Goal: Transaction & Acquisition: Purchase product/service

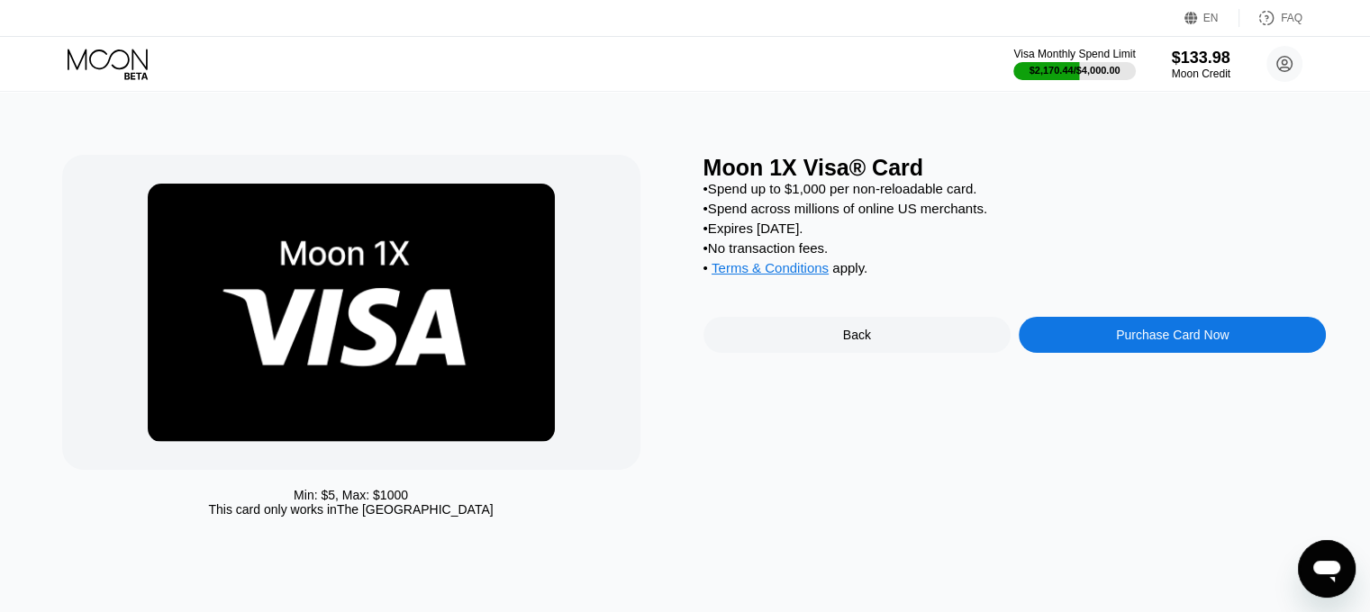
click at [1146, 327] on div "Moon 1X Visa® Card • Spend up to $1,000 per non-reloadable card. • Spend across…" at bounding box center [1014, 340] width 623 height 371
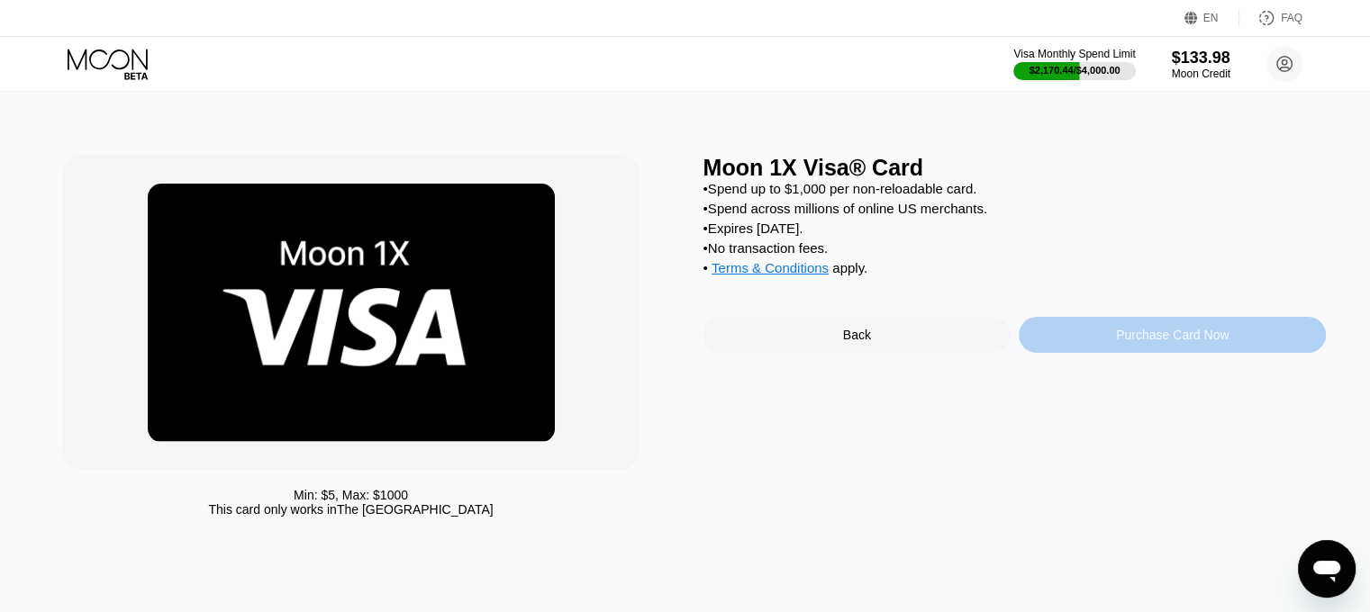
click at [1171, 342] on div "Purchase Card Now" at bounding box center [1172, 335] width 113 height 14
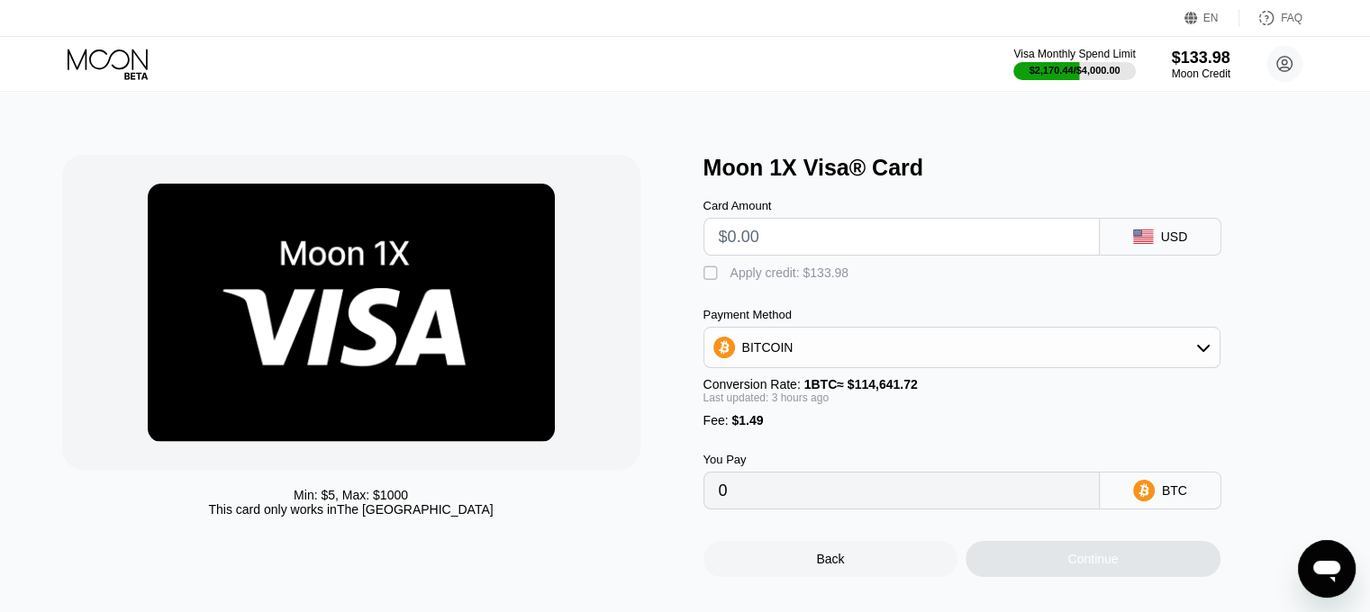
drag, startPoint x: 798, startPoint y: 254, endPoint x: 651, endPoint y: 236, distance: 147.9
click at [652, 237] on div "Min: $ 5 , Max: $ 1000 This card only works in The United States Moon 1X Visa® …" at bounding box center [685, 366] width 1246 height 422
type input "$85"
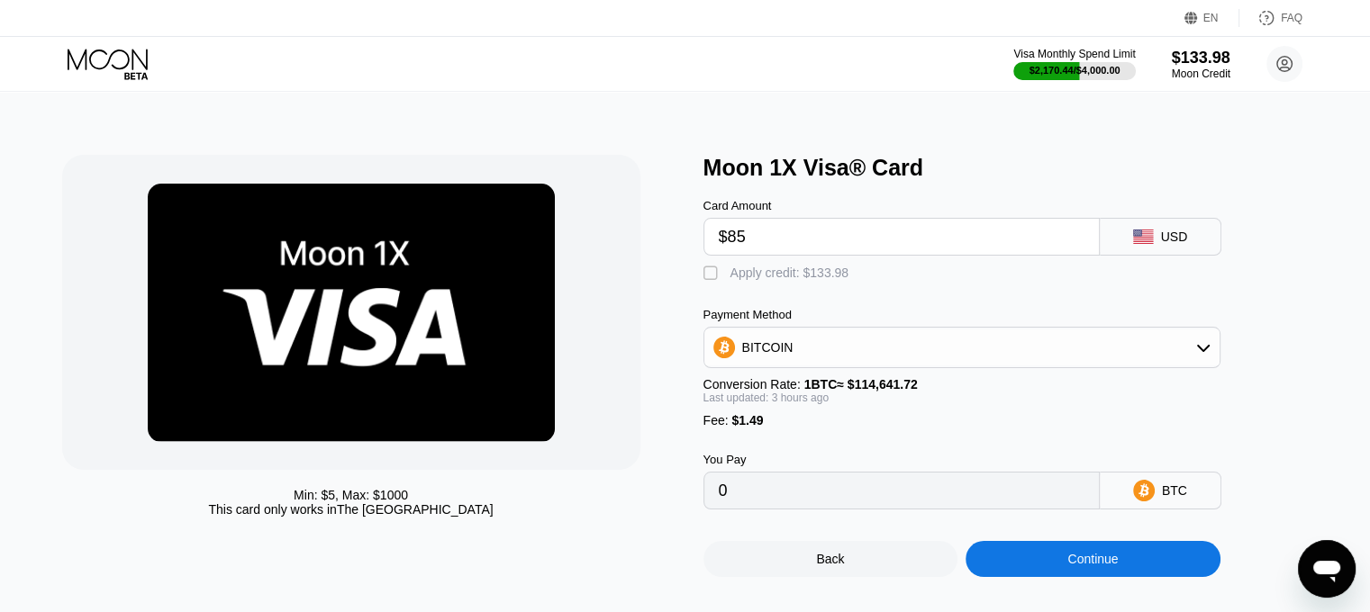
type input "0.00075771"
type input "$85"
click at [718, 273] on div "" at bounding box center [712, 274] width 18 height 18
type input "0"
click at [1077, 566] on div "Continue" at bounding box center [1092, 559] width 50 height 14
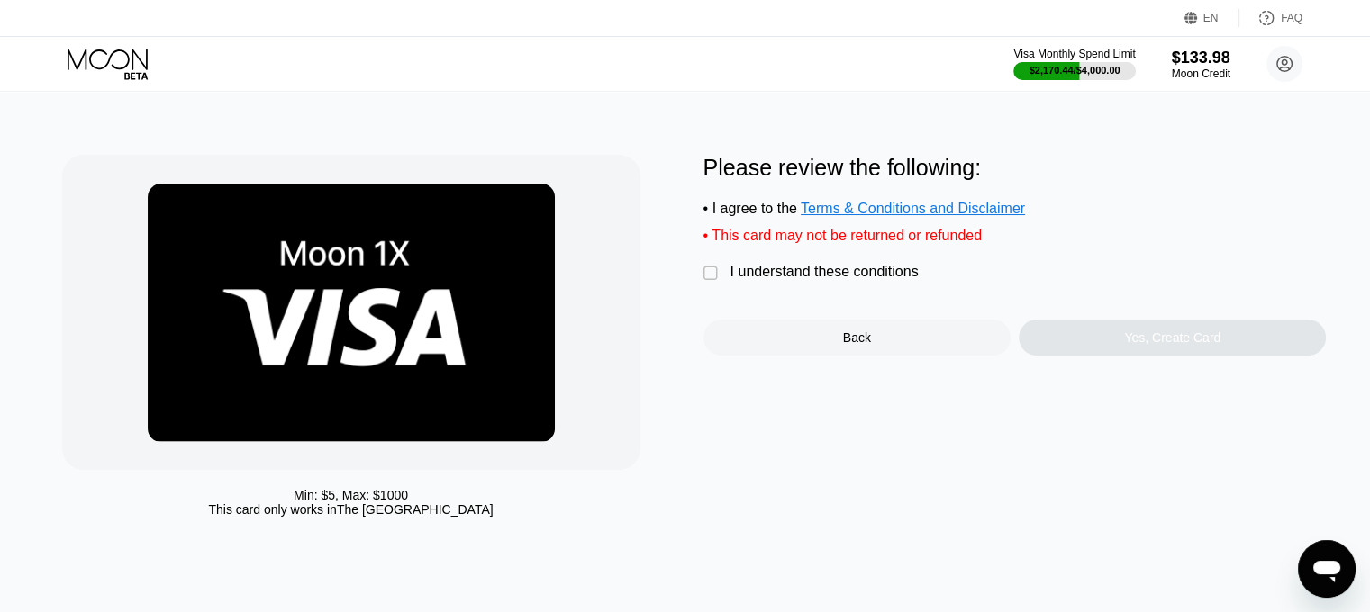
click at [802, 280] on div "I understand these conditions" at bounding box center [824, 272] width 188 height 16
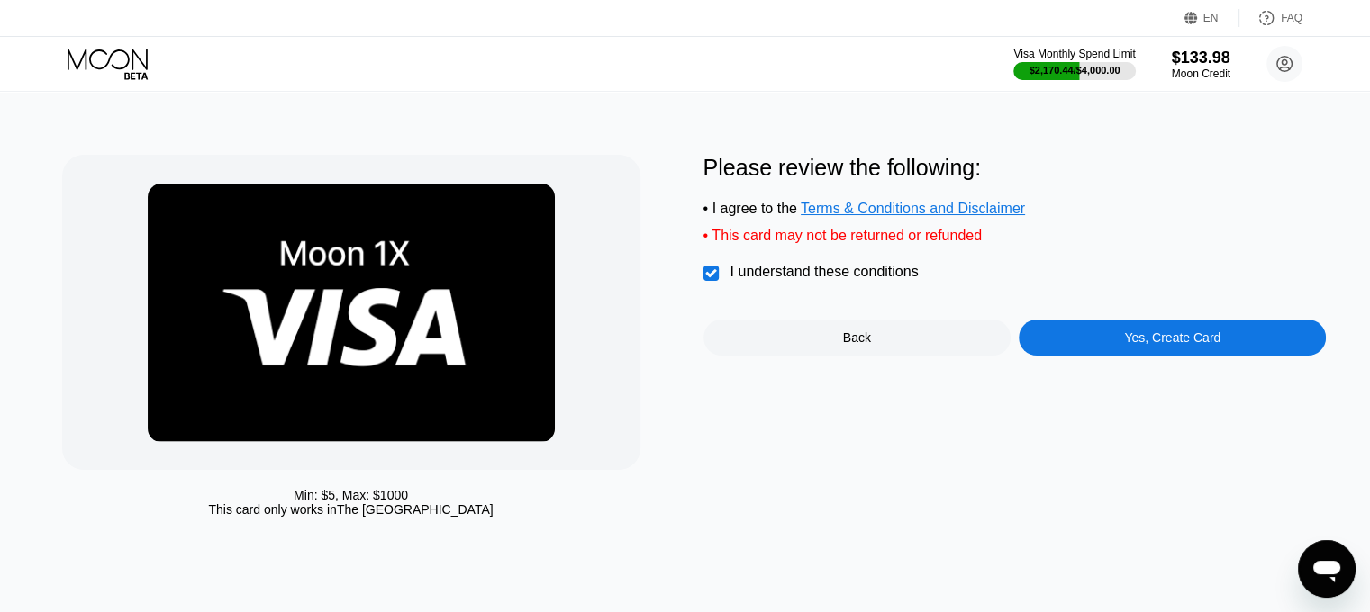
click at [1156, 345] on div "Yes, Create Card" at bounding box center [1172, 338] width 96 height 14
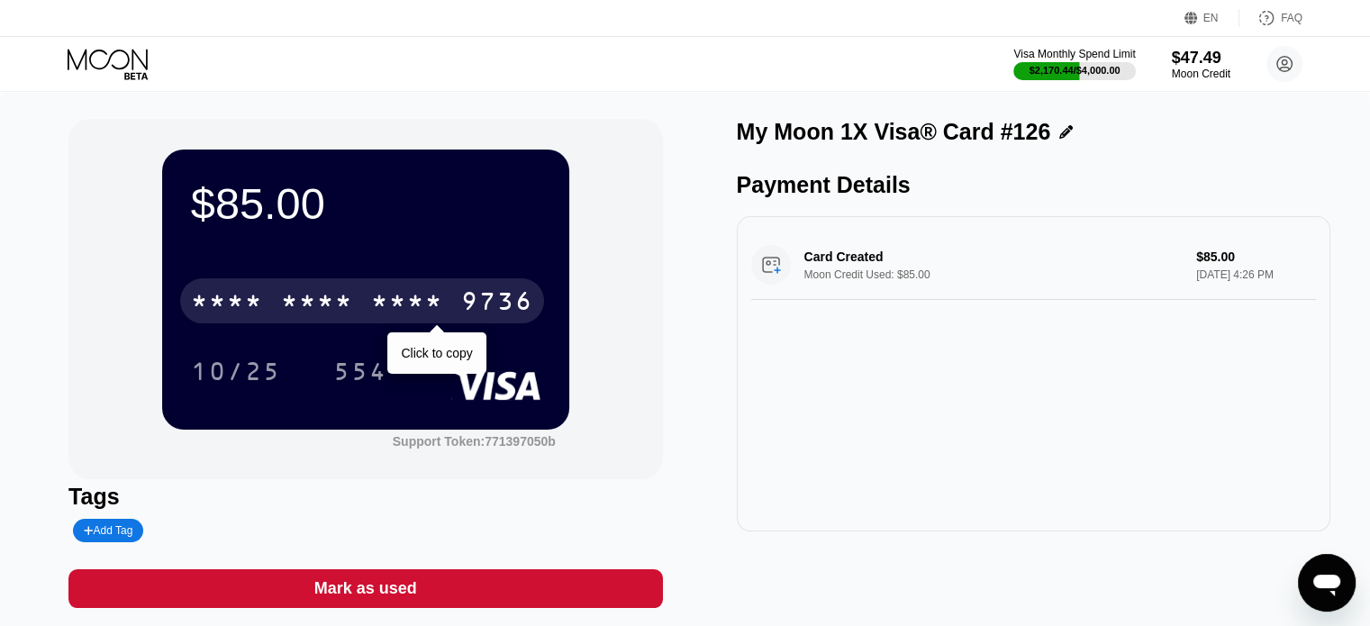
click at [334, 298] on div "* * * *" at bounding box center [317, 303] width 72 height 29
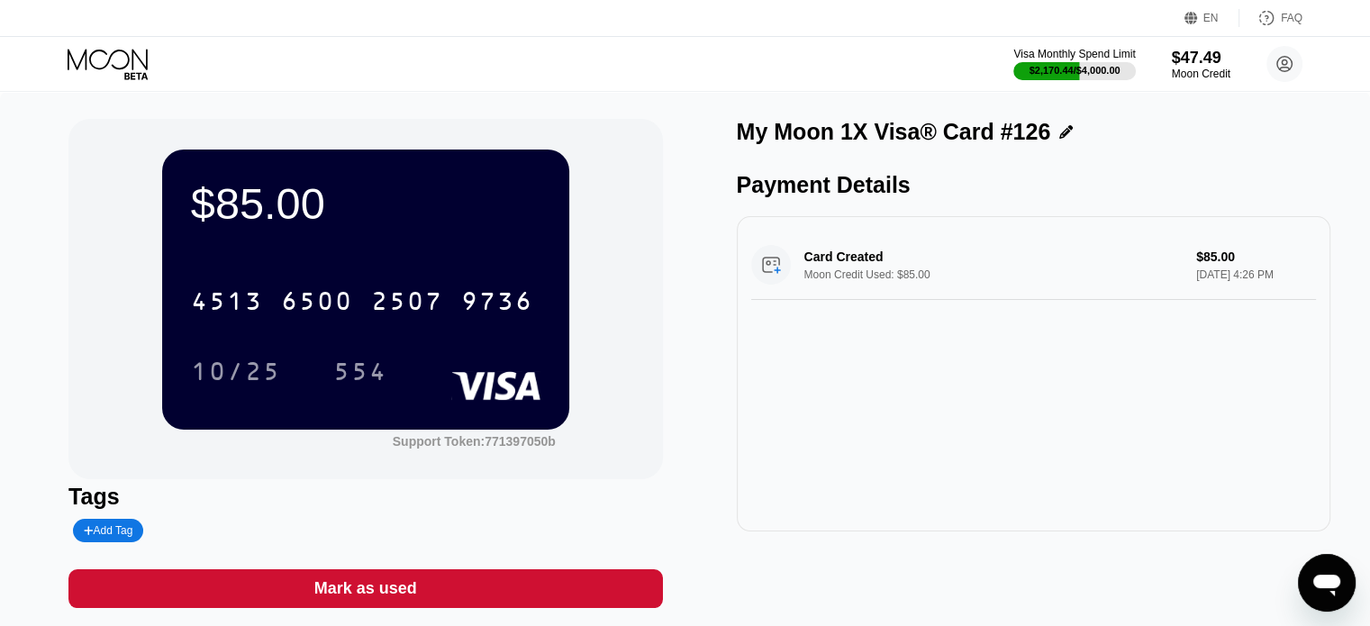
drag, startPoint x: 1127, startPoint y: 502, endPoint x: 1041, endPoint y: 482, distance: 87.8
click at [1126, 502] on div "Card Created Moon Credit Used: $85.00 $85.00 [DATE] 4:26 PM" at bounding box center [1034, 373] width 594 height 315
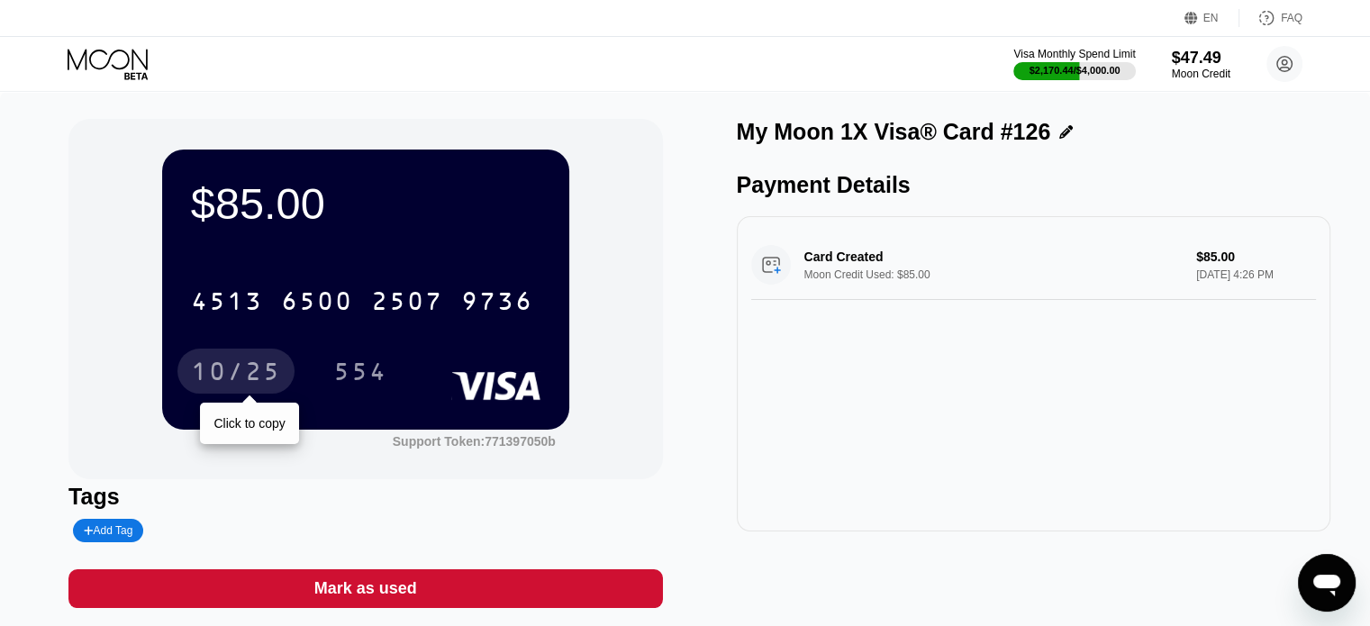
click at [229, 370] on div "10/25" at bounding box center [236, 373] width 90 height 29
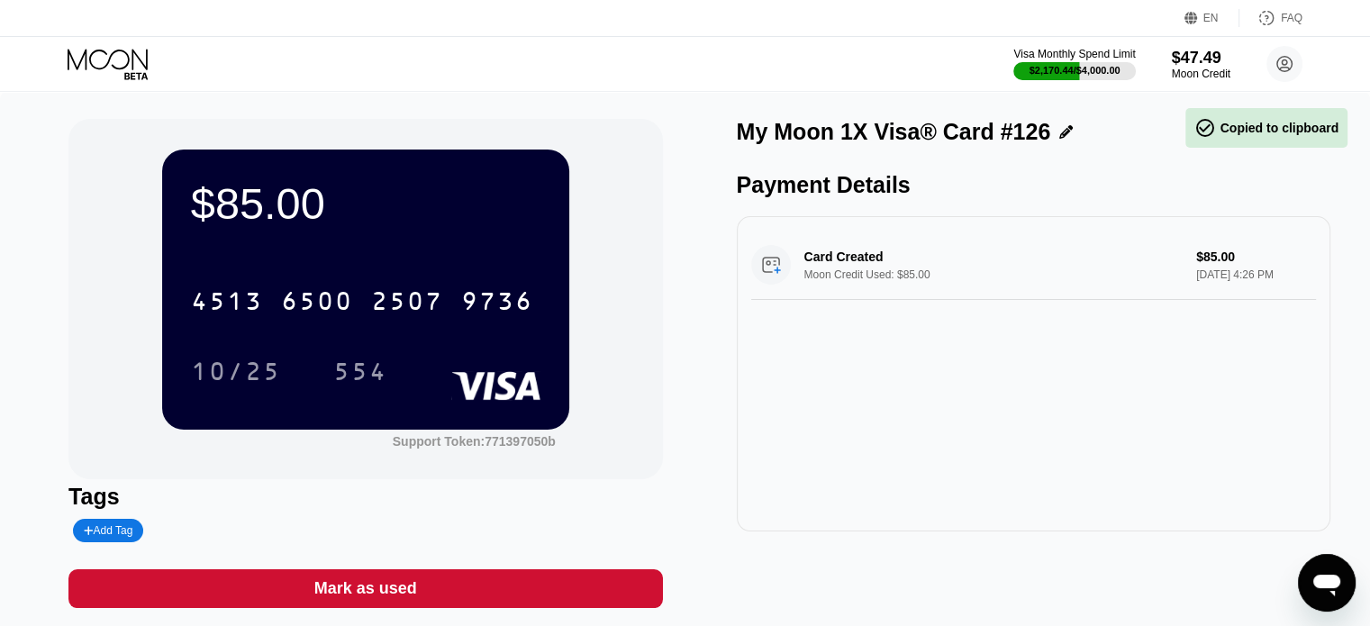
drag, startPoint x: 955, startPoint y: 383, endPoint x: 943, endPoint y: 383, distance: 11.7
click at [955, 382] on div "Card Created Moon Credit Used: $85.00 $85.00 [DATE] 4:26 PM" at bounding box center [1034, 373] width 594 height 315
drag, startPoint x: 353, startPoint y: 372, endPoint x: 648, endPoint y: 453, distance: 306.3
click at [353, 372] on div "554" at bounding box center [360, 373] width 54 height 29
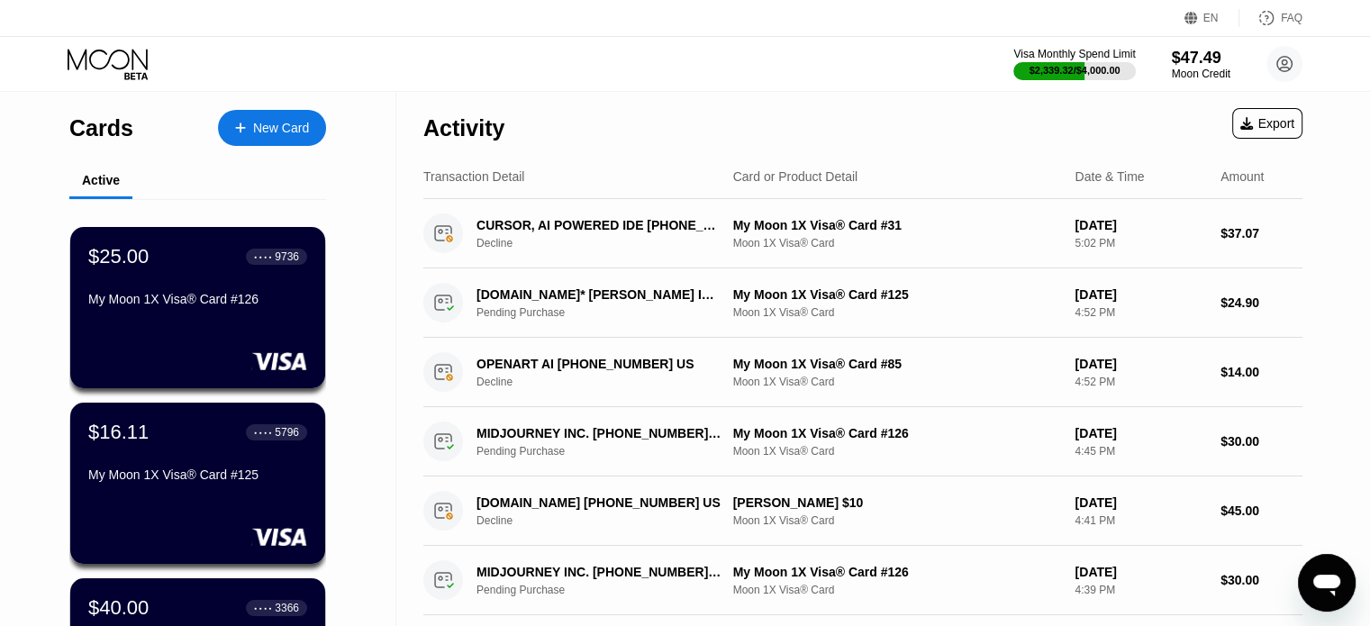
click at [252, 118] on div "New Card" at bounding box center [272, 128] width 108 height 36
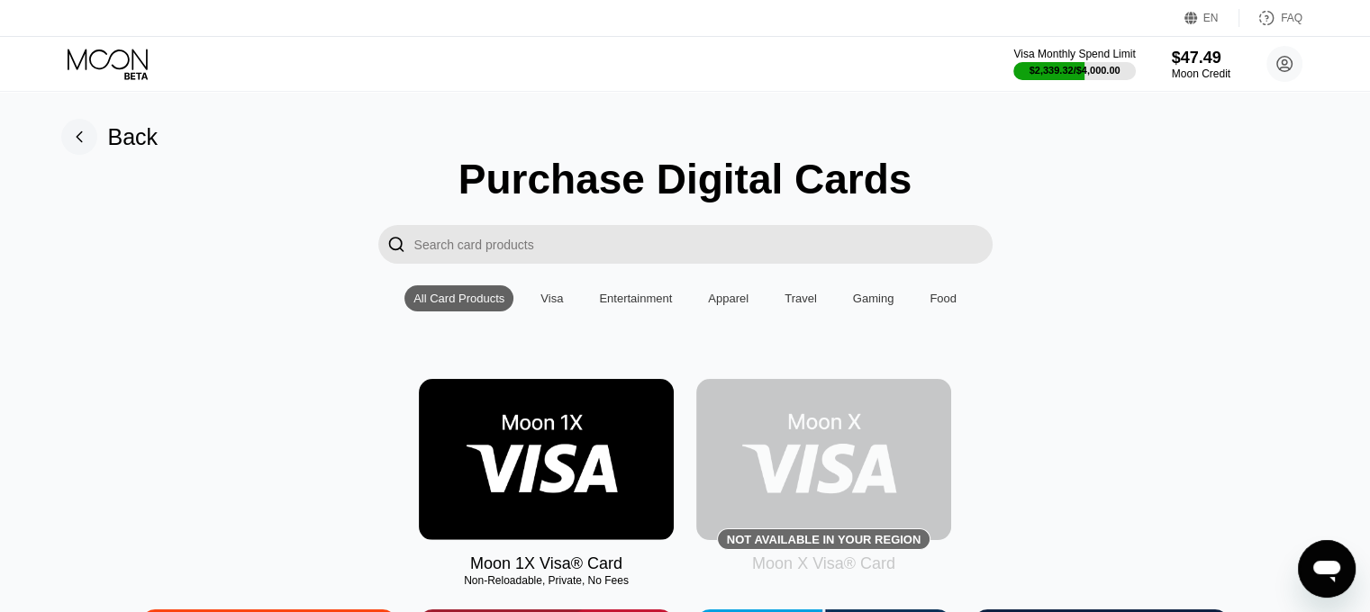
click at [598, 434] on img at bounding box center [546, 459] width 255 height 161
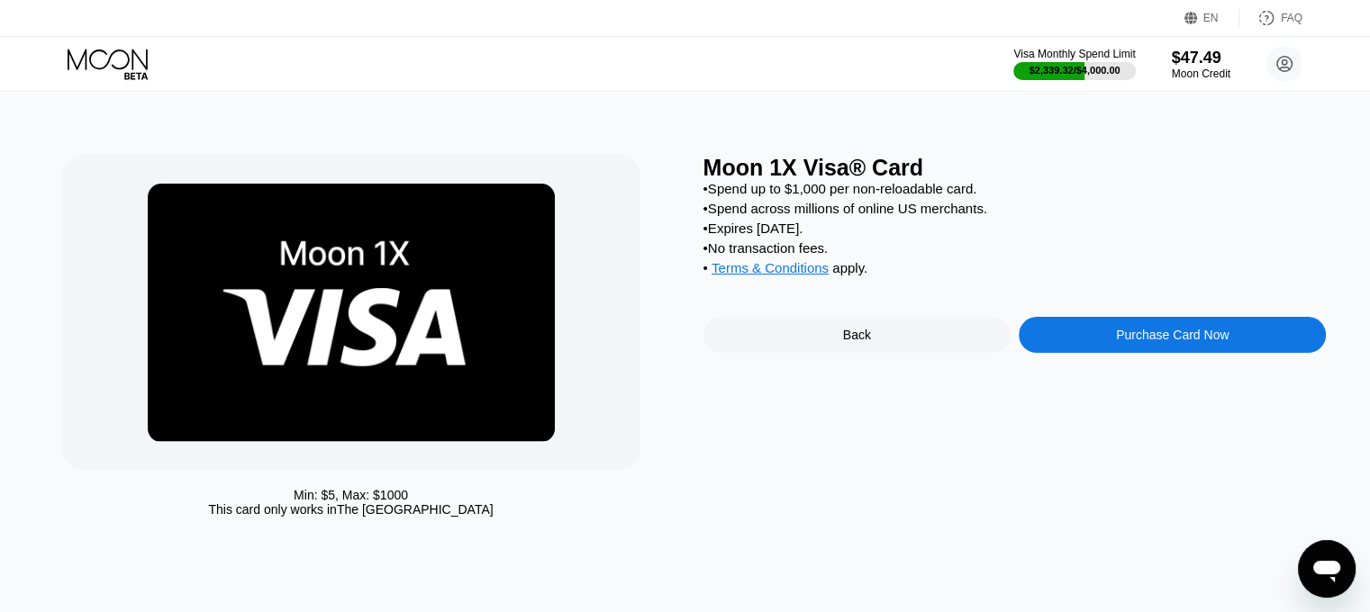
click at [1103, 353] on div "Purchase Card Now" at bounding box center [1172, 335] width 307 height 36
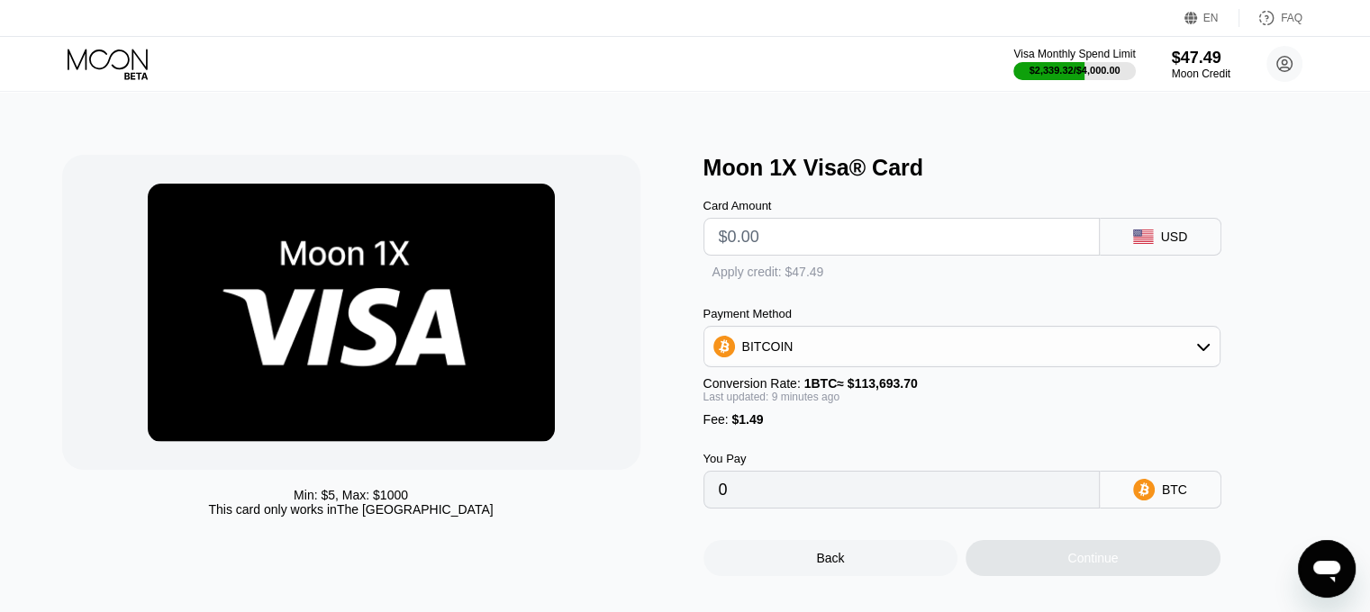
click at [782, 255] on input "text" at bounding box center [902, 237] width 366 height 36
type input "$33"
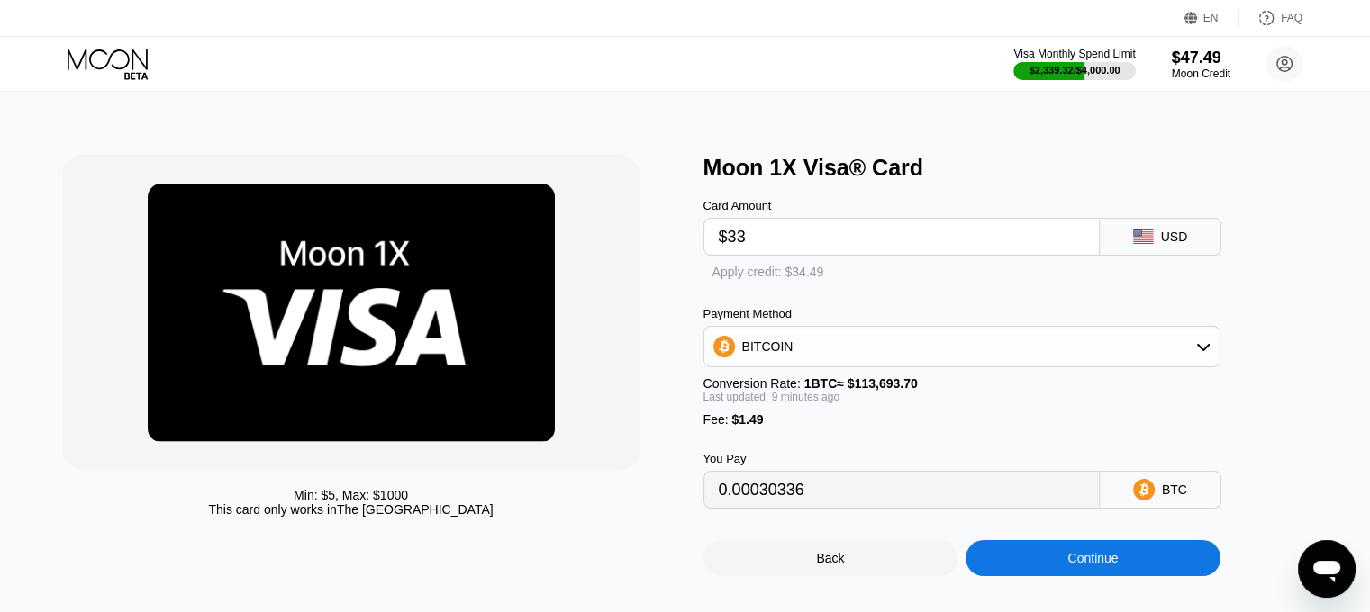
type input "0.00030278"
type input "$33"
click at [749, 280] on div "Apply credit: $34.49" at bounding box center [786, 273] width 112 height 14
type input "0"
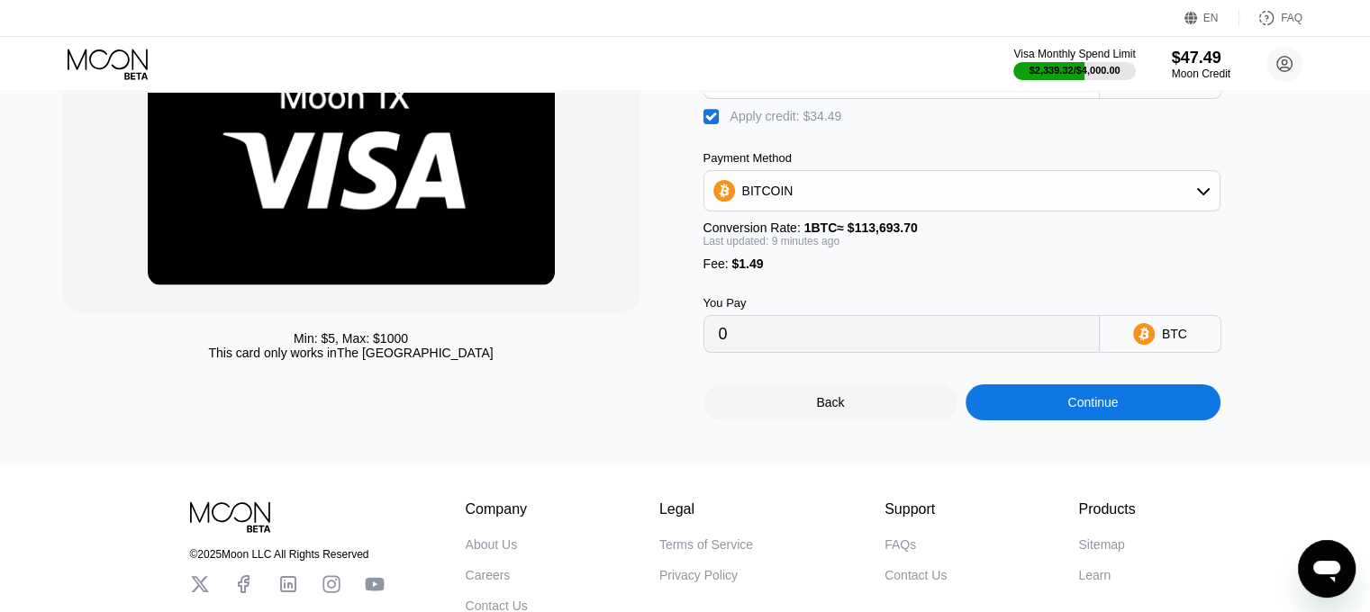
scroll to position [180, 0]
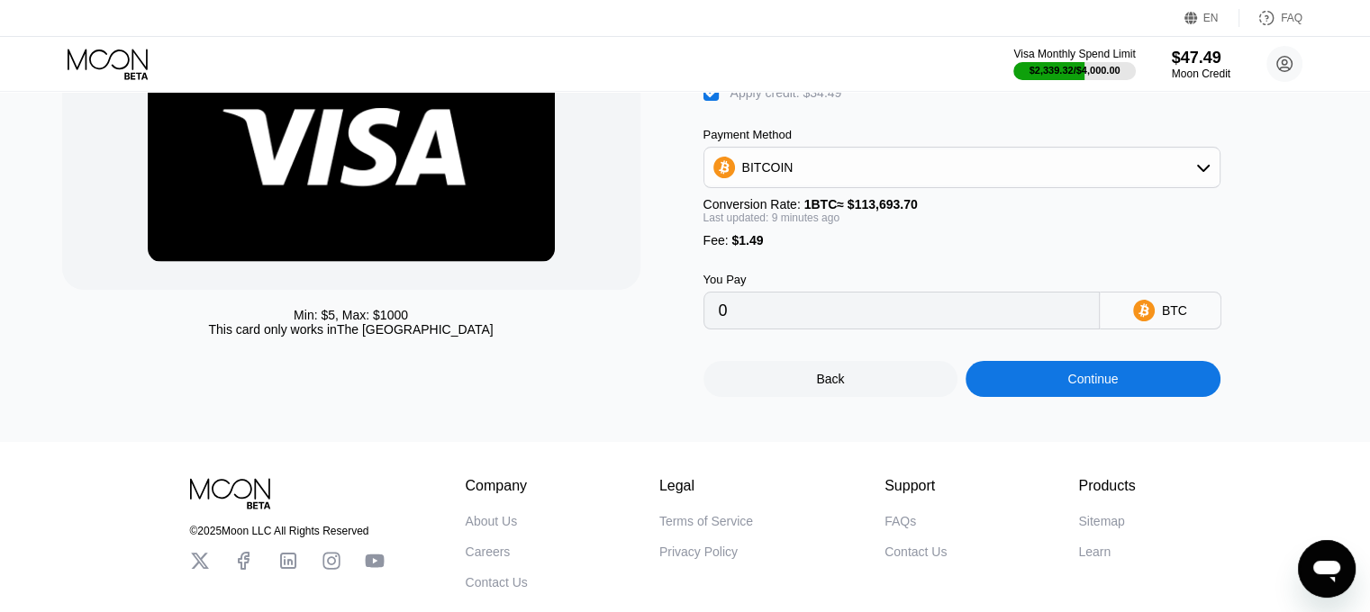
click at [1066, 397] on div "Continue" at bounding box center [1092, 379] width 255 height 36
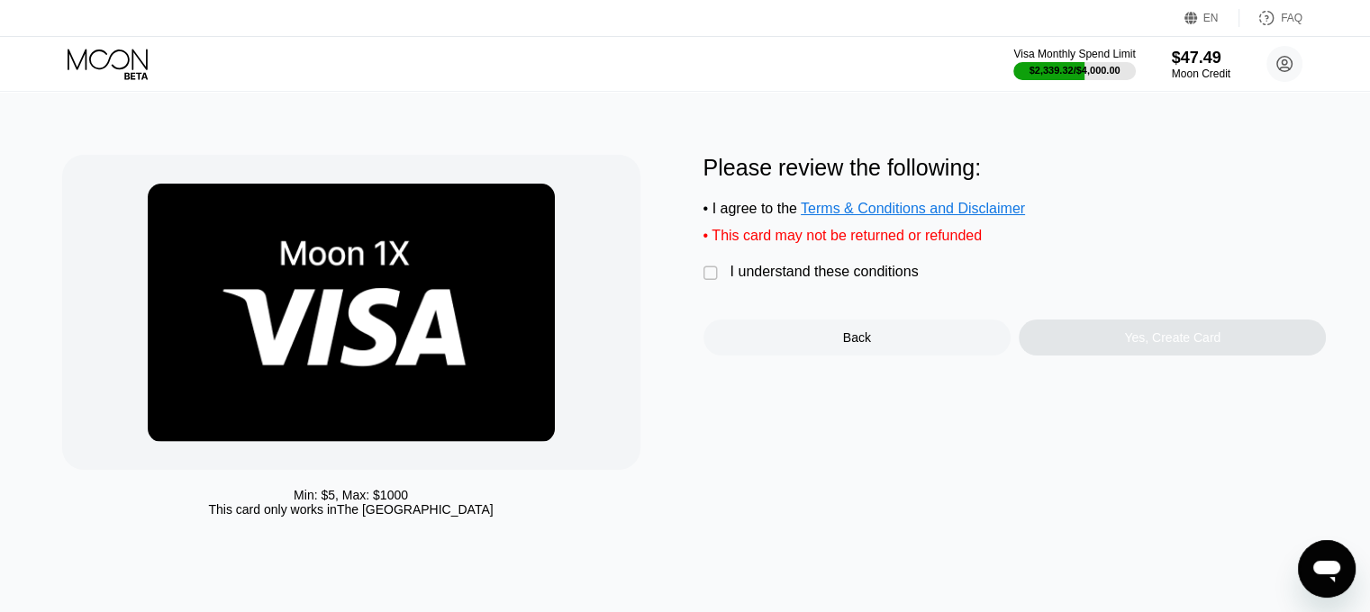
click at [779, 280] on div "I understand these conditions" at bounding box center [824, 272] width 188 height 16
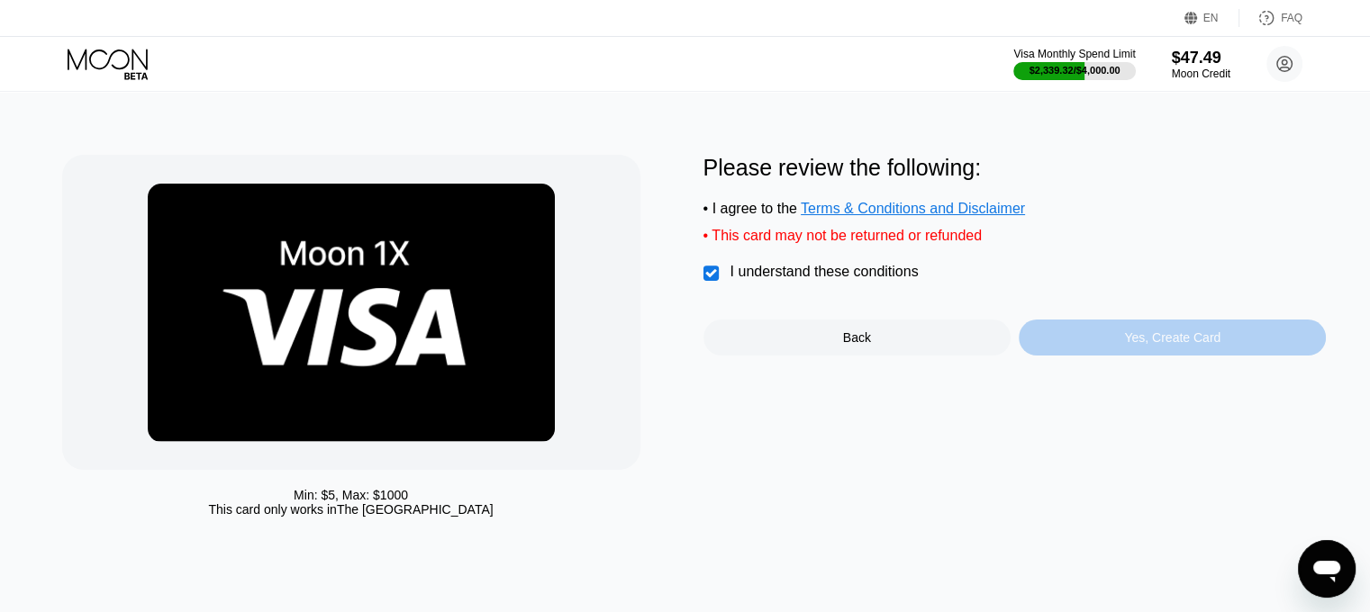
click at [1191, 337] on div "Yes, Create Card" at bounding box center [1172, 338] width 307 height 36
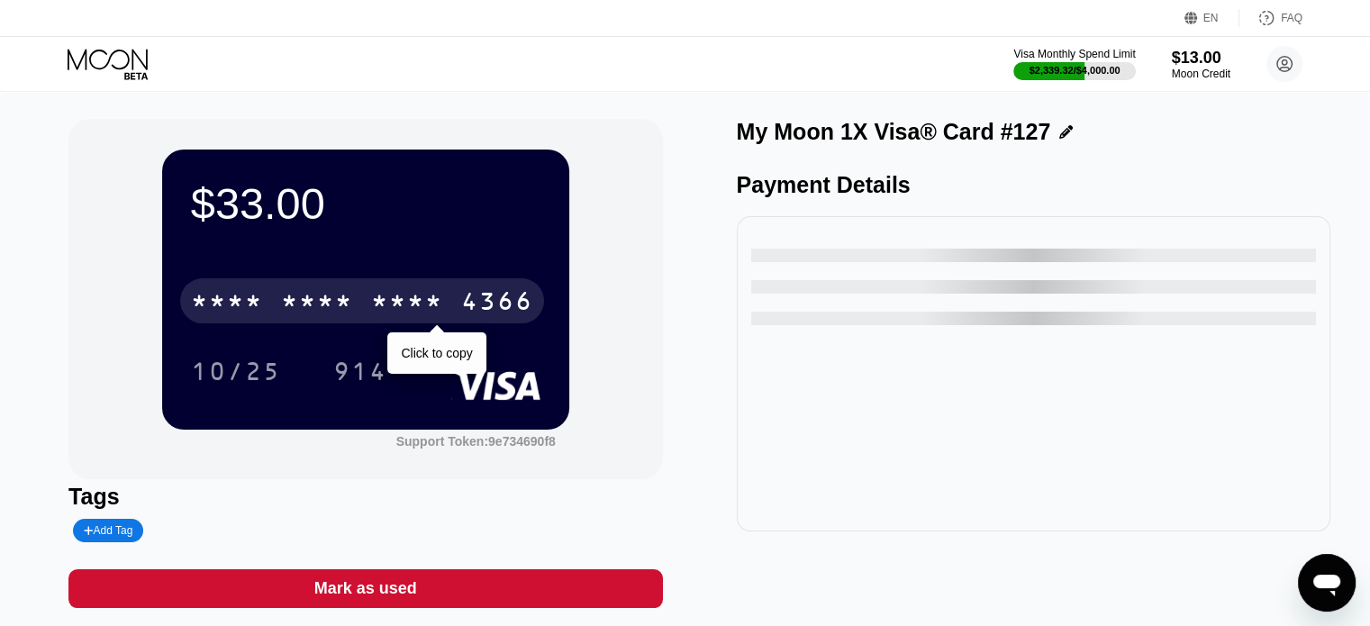
click at [434, 307] on div "* * * *" at bounding box center [407, 303] width 72 height 29
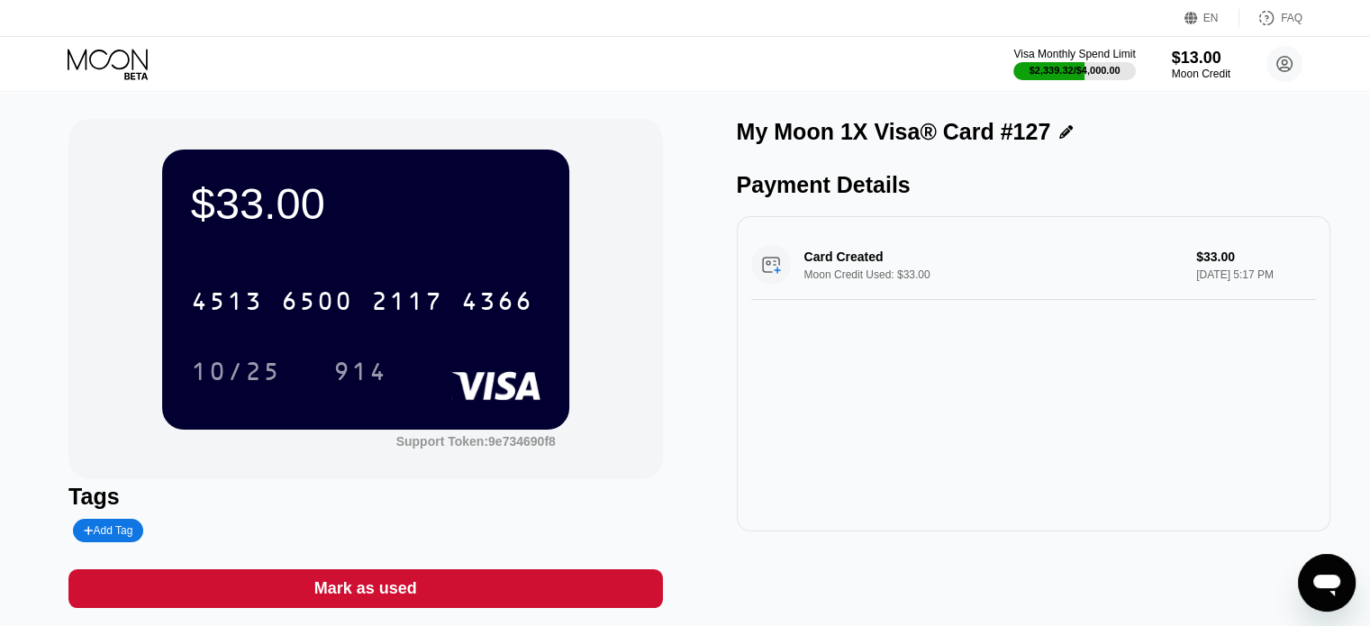
click at [1125, 338] on div "Card Created Moon Credit Used: $33.00 $33.00 Aug 23, 2025 5:17 PM" at bounding box center [1034, 373] width 594 height 315
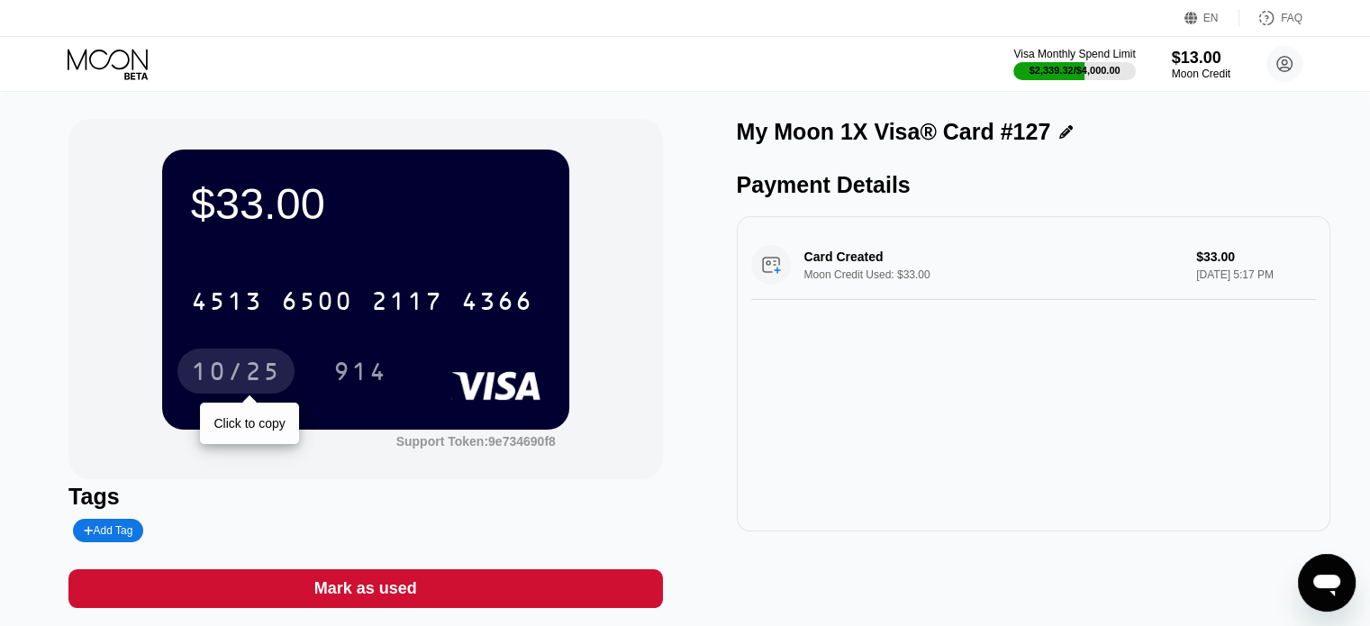
click at [258, 363] on div "10/25" at bounding box center [236, 373] width 90 height 29
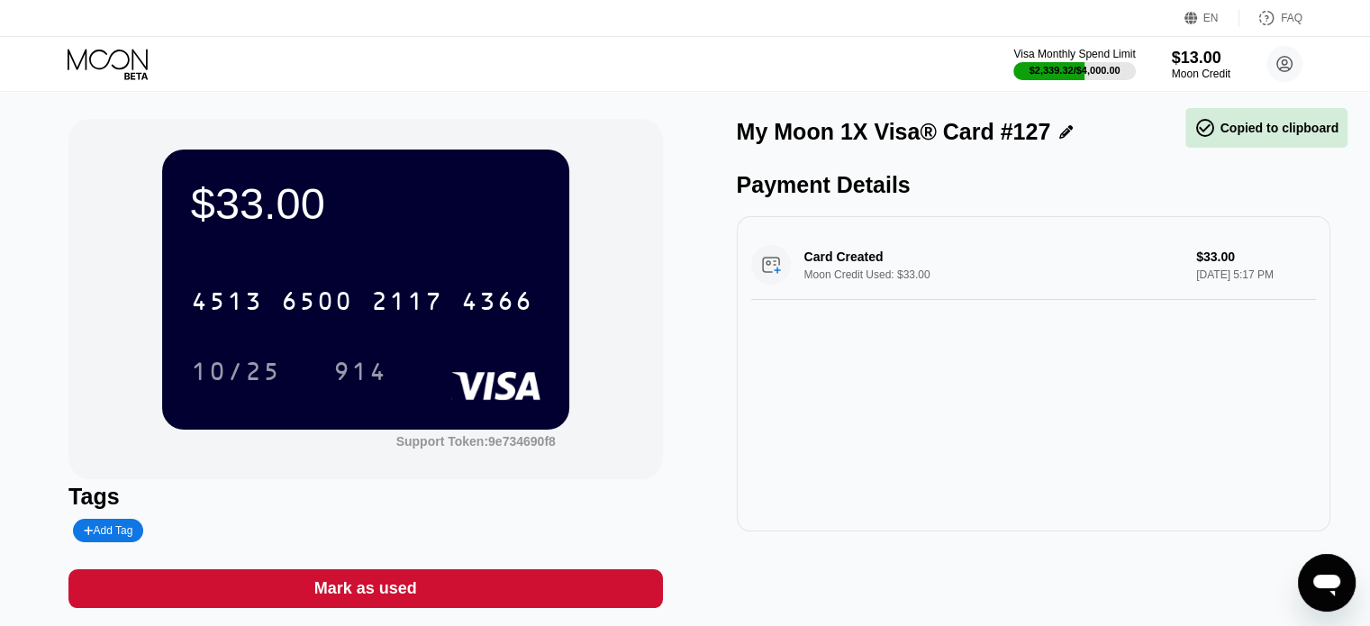
click at [1028, 355] on div "Card Created Moon Credit Used: $33.00 $33.00 Aug 23, 2025 5:17 PM" at bounding box center [1034, 373] width 594 height 315
click at [360, 399] on div "$33.00 4513 6500 2117 4366 10/25 914" at bounding box center [365, 289] width 407 height 279
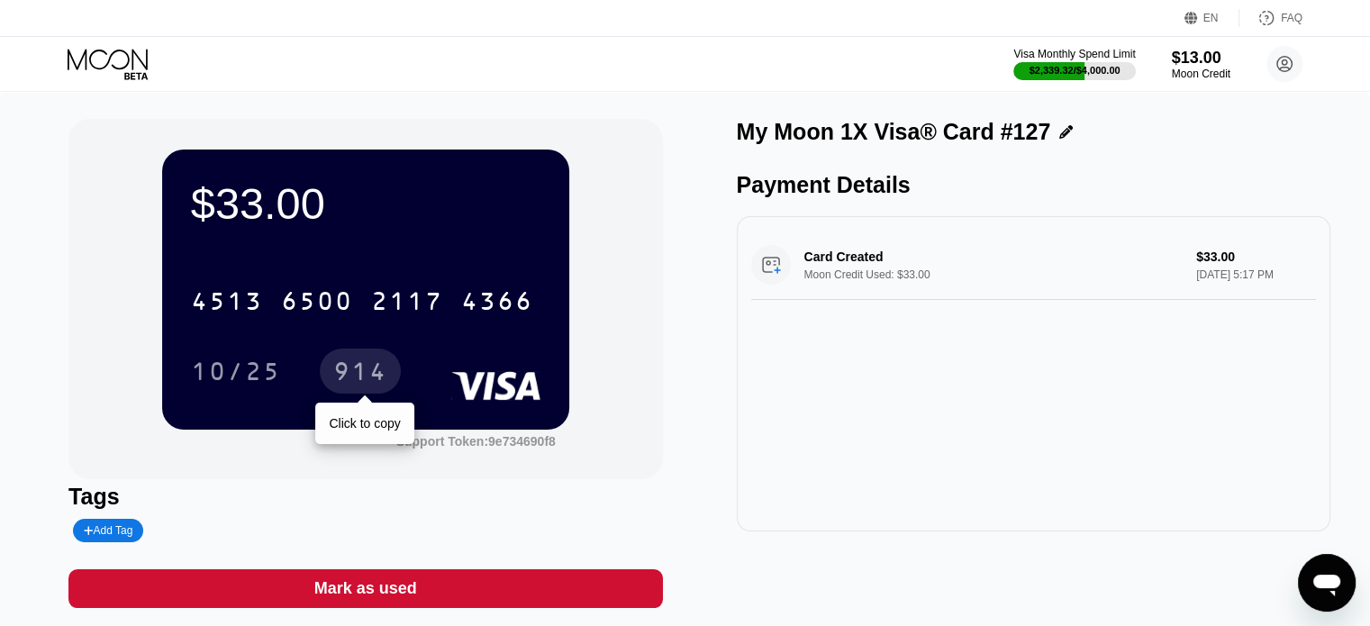
click at [362, 394] on div "914" at bounding box center [360, 371] width 81 height 45
